Goal: Find contact information: Find contact information

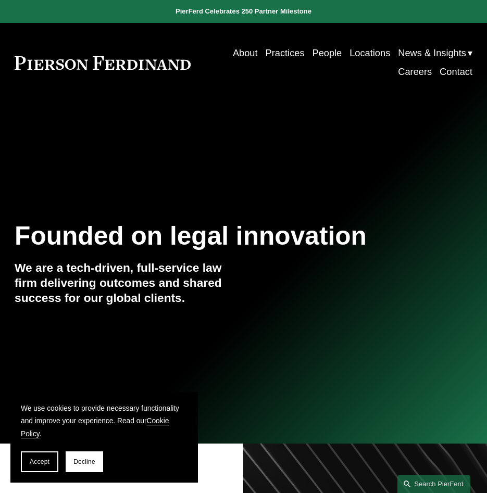
click at [318, 45] on link "People" at bounding box center [327, 53] width 30 height 19
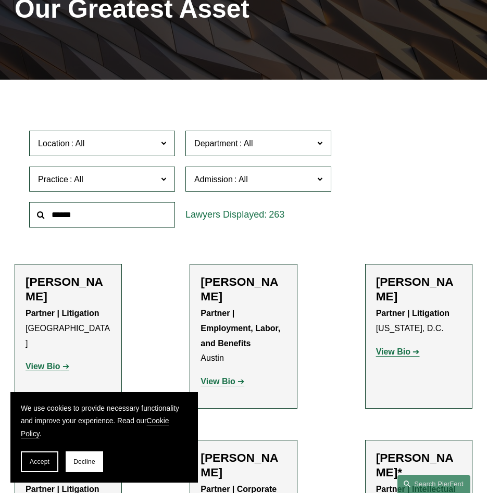
scroll to position [156, 0]
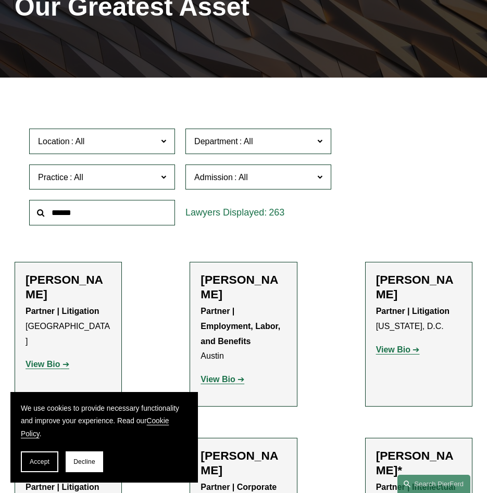
click at [128, 202] on div at bounding box center [102, 213] width 156 height 36
click at [129, 219] on input "text" at bounding box center [102, 213] width 146 height 26
click at [97, 220] on input "text" at bounding box center [102, 213] width 146 height 26
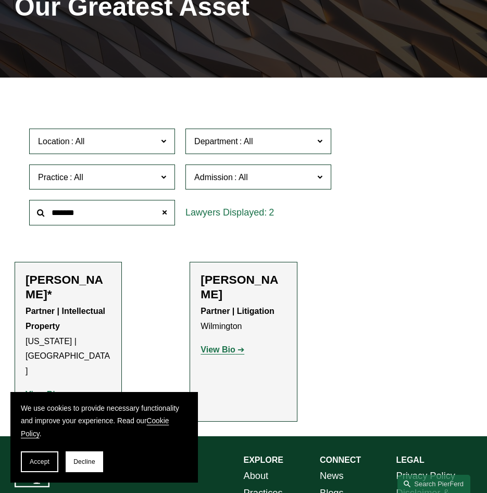
click at [61, 290] on h2 "Jeffrey Ambroziak*" at bounding box center [68, 287] width 85 height 29
click at [53, 390] on strong "View Bio" at bounding box center [43, 394] width 34 height 9
click at [94, 220] on input "*******" at bounding box center [102, 213] width 146 height 26
type input "*"
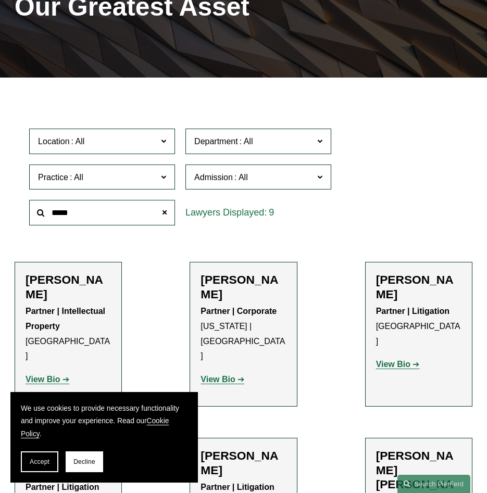
click at [53, 375] on strong "View Bio" at bounding box center [43, 379] width 34 height 9
click at [98, 216] on input "*****" at bounding box center [102, 213] width 146 height 26
type input "*"
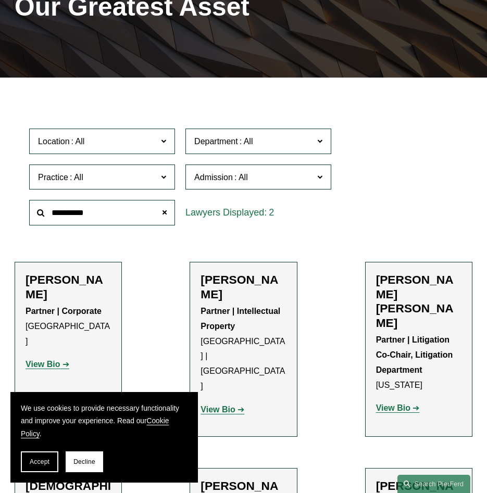
type input "*********"
click at [235, 291] on h2 "Christine Baker" at bounding box center [243, 287] width 85 height 29
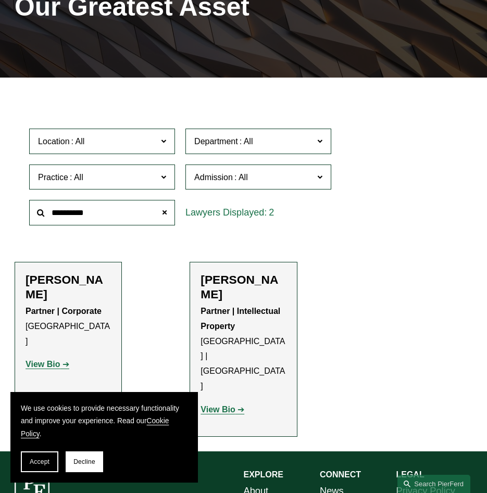
click at [224, 405] on strong "View Bio" at bounding box center [218, 409] width 34 height 9
click at [104, 209] on input "*********" at bounding box center [102, 213] width 146 height 26
drag, startPoint x: 101, startPoint y: 214, endPoint x: 43, endPoint y: 214, distance: 57.8
click at [43, 214] on div "*********" at bounding box center [102, 213] width 146 height 26
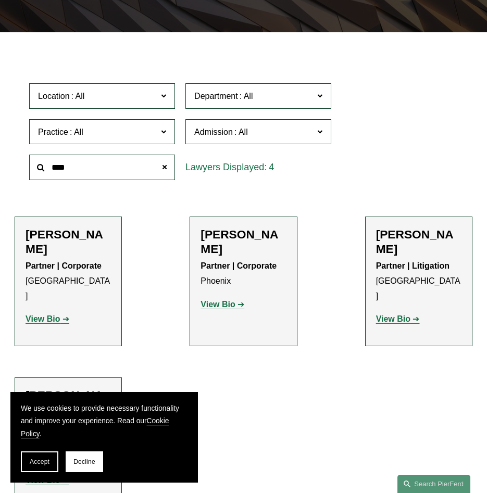
scroll to position [261, 0]
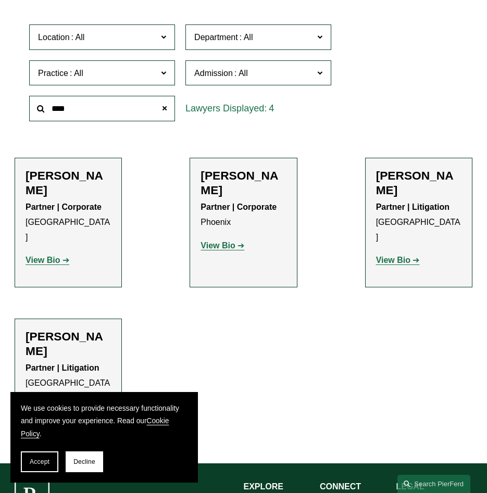
click at [55, 417] on strong "View Bio" at bounding box center [43, 421] width 34 height 9
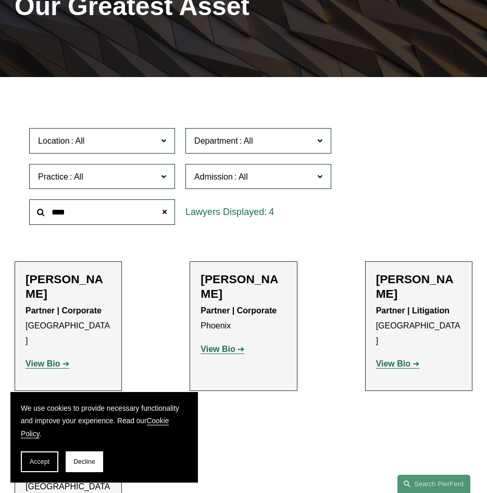
scroll to position [156, 0]
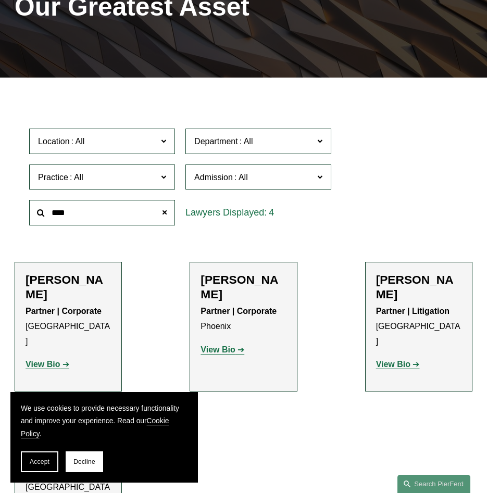
click at [83, 214] on input "****" at bounding box center [102, 213] width 146 height 26
type input "*"
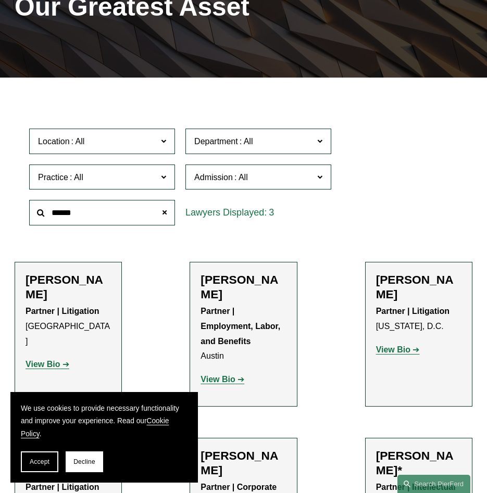
type input "******"
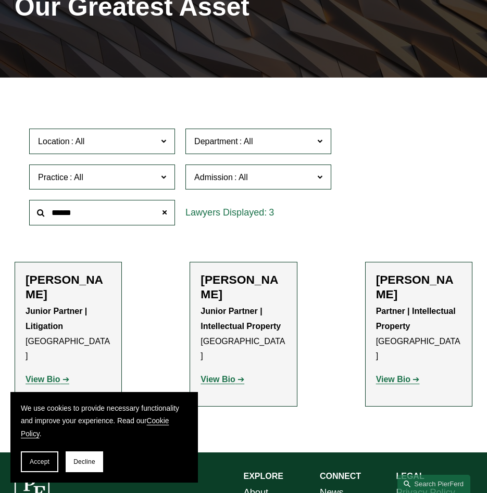
click at [397, 375] on strong "View Bio" at bounding box center [393, 379] width 34 height 9
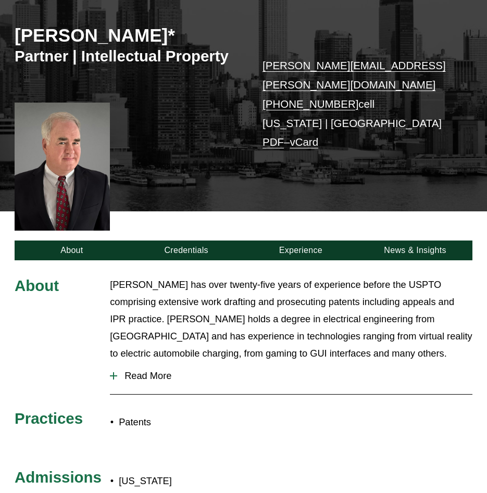
scroll to position [104, 0]
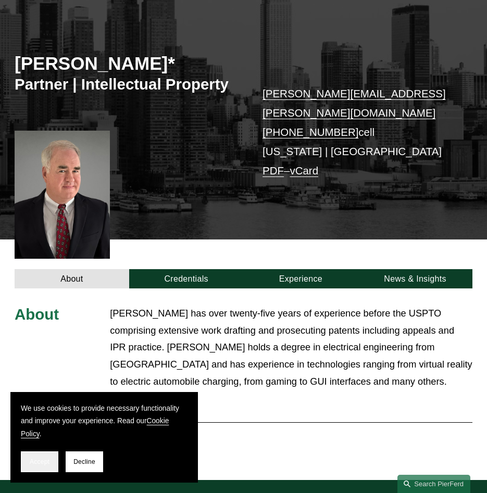
click at [48, 460] on span "Accept" at bounding box center [40, 462] width 20 height 7
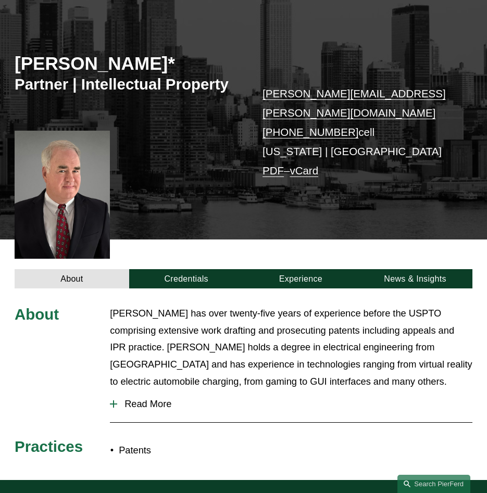
click at [152, 399] on span "Read More" at bounding box center [294, 404] width 355 height 11
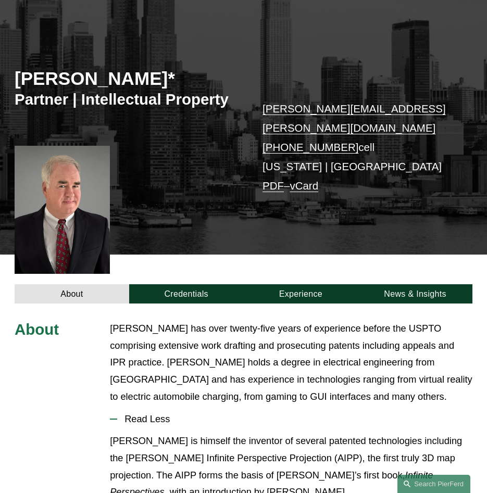
scroll to position [0, 0]
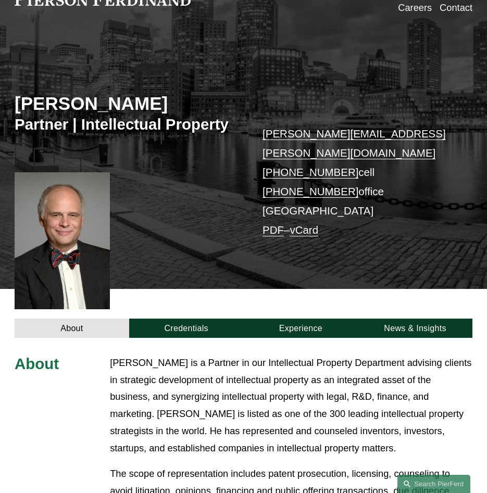
scroll to position [52, 0]
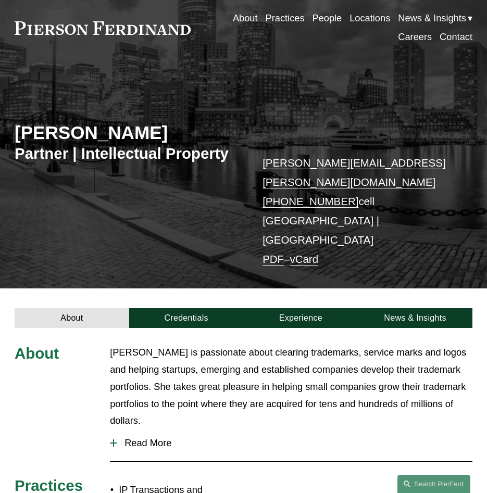
scroll to position [52, 0]
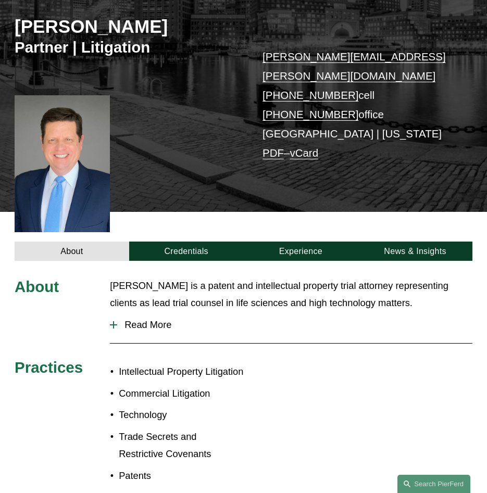
scroll to position [156, 0]
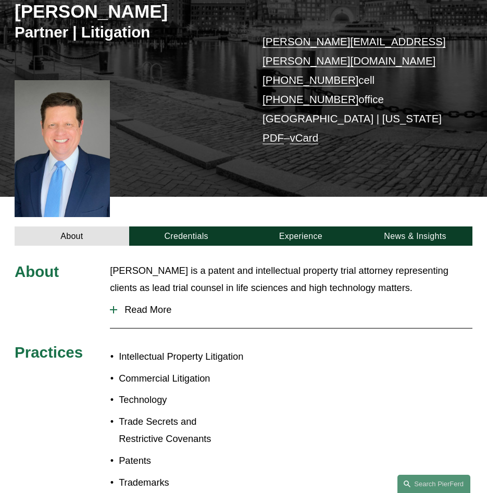
click at [156, 296] on button "Read More" at bounding box center [291, 309] width 363 height 27
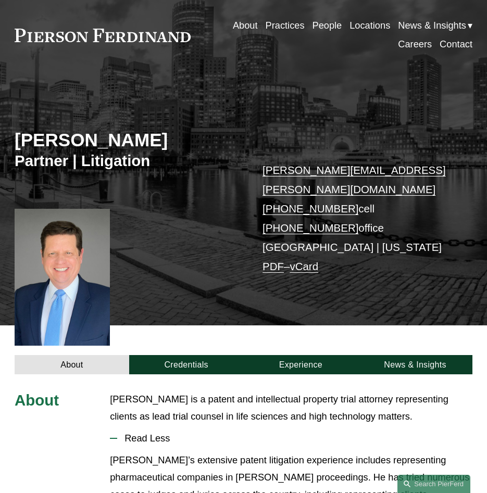
scroll to position [0, 0]
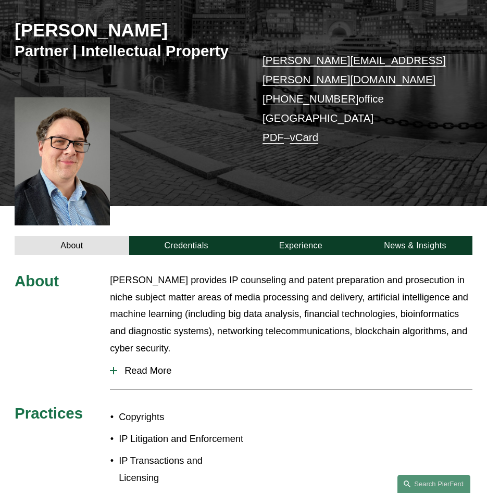
scroll to position [156, 0]
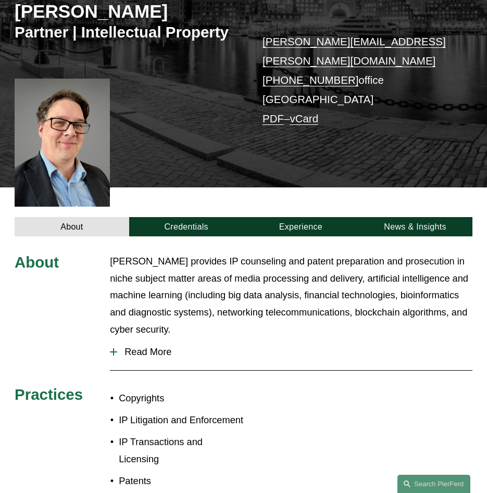
click at [150, 346] on span "Read More" at bounding box center [294, 351] width 355 height 11
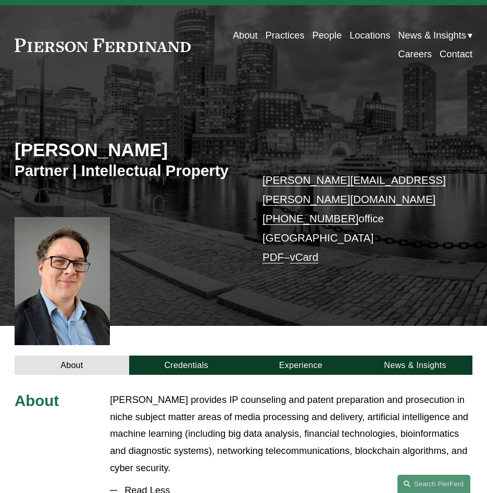
scroll to position [0, 0]
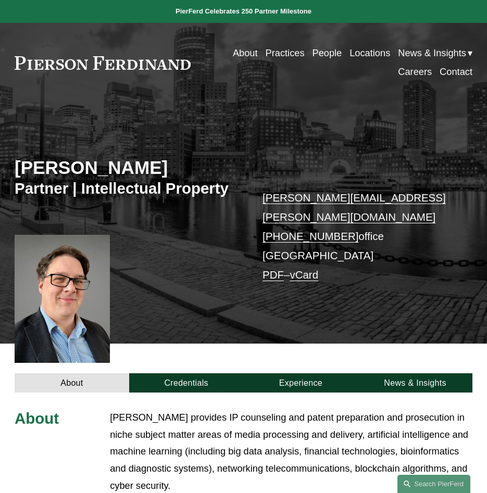
click at [454, 77] on link "Contact" at bounding box center [456, 72] width 33 height 19
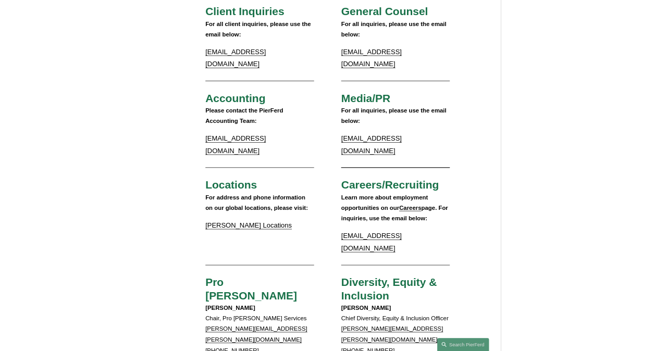
scroll to position [156, 0]
